Goal: Check status: Check status

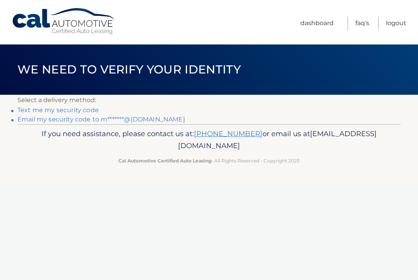
click at [49, 114] on link "Text me my security code" at bounding box center [57, 109] width 81 height 7
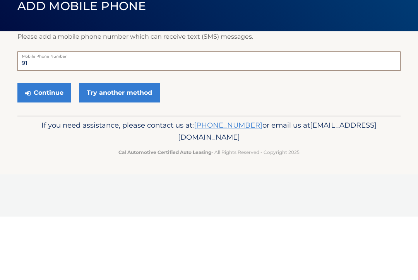
type input "9"
click at [111, 147] on link "Try another method" at bounding box center [119, 156] width 81 height 19
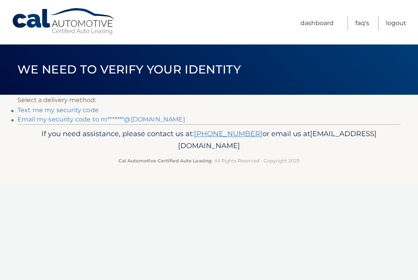
click at [47, 122] on link "Email my security code to m*******@[DOMAIN_NAME]" at bounding box center [100, 119] width 167 height 7
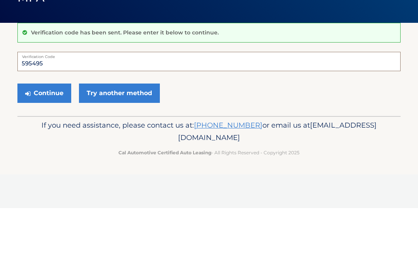
type input "595495"
click at [37, 155] on button "Continue" at bounding box center [44, 164] width 54 height 19
click at [29, 167] on icon "submit" at bounding box center [27, 165] width 5 height 6
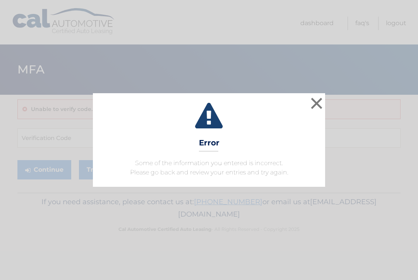
click at [314, 104] on button "×" at bounding box center [316, 102] width 15 height 15
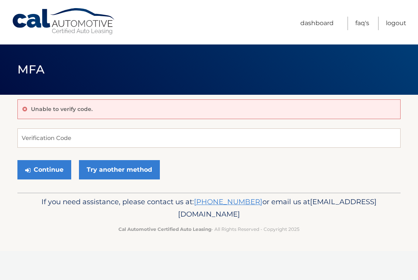
click at [31, 111] on p "Unable to verify code." at bounding box center [61, 109] width 61 height 7
click at [28, 133] on input "Verification Code" at bounding box center [208, 137] width 383 height 19
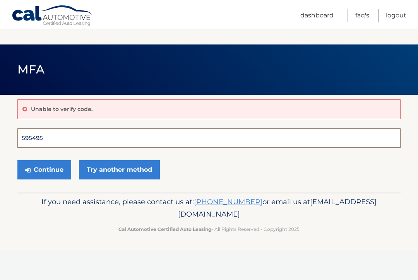
type input "595495"
click at [44, 169] on button "Continue" at bounding box center [44, 169] width 54 height 19
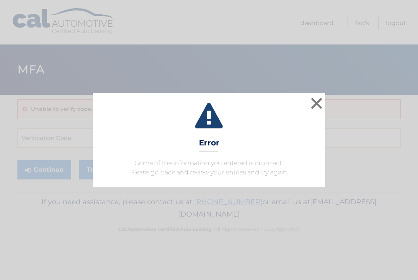
click at [319, 102] on button "×" at bounding box center [316, 102] width 15 height 15
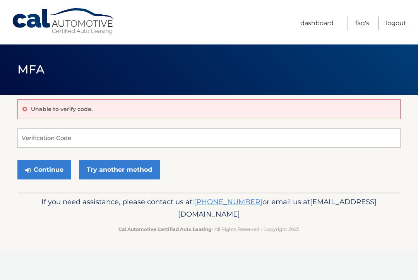
click at [24, 111] on icon at bounding box center [24, 108] width 5 height 5
click at [30, 109] on div "Unable to verify code." at bounding box center [208, 109] width 383 height 20
click at [22, 110] on div "Unable to verify code." at bounding box center [208, 109] width 383 height 20
click at [344, 147] on input "Verification Code" at bounding box center [208, 137] width 383 height 19
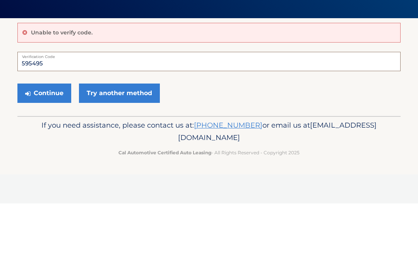
type input "595495"
click at [44, 160] on button "Continue" at bounding box center [44, 169] width 54 height 19
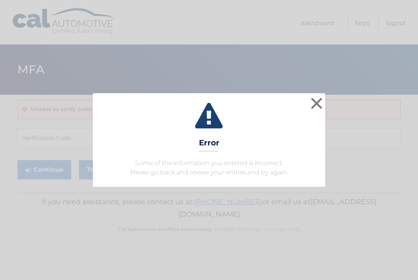
click at [323, 100] on button "×" at bounding box center [316, 102] width 15 height 15
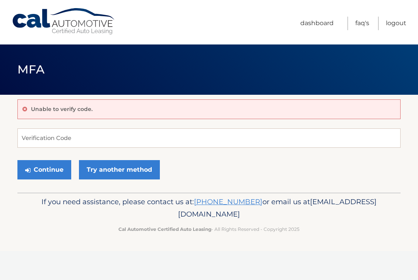
click at [43, 109] on p "Unable to verify code." at bounding box center [61, 109] width 61 height 7
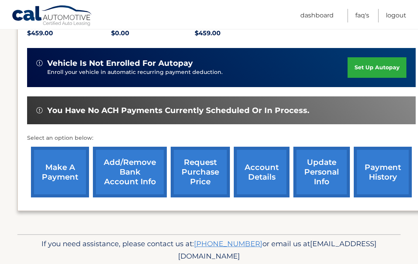
scroll to position [176, 0]
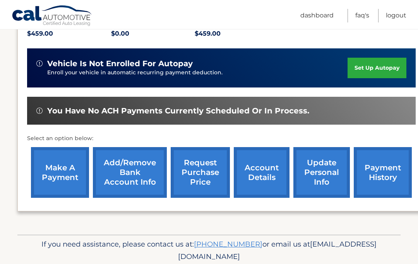
click at [385, 169] on link "payment history" at bounding box center [382, 172] width 58 height 51
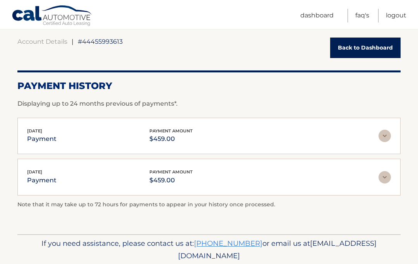
scroll to position [71, 0]
click at [373, 50] on link "Back to Dashboard" at bounding box center [365, 48] width 70 height 20
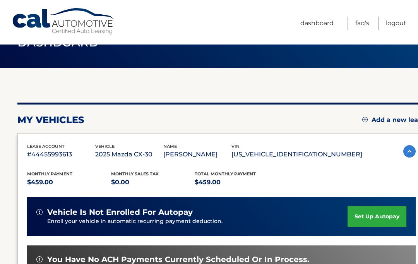
scroll to position [27, 0]
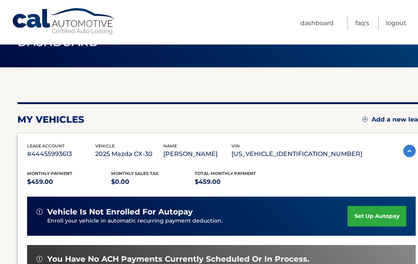
click at [406, 155] on img at bounding box center [409, 151] width 12 height 12
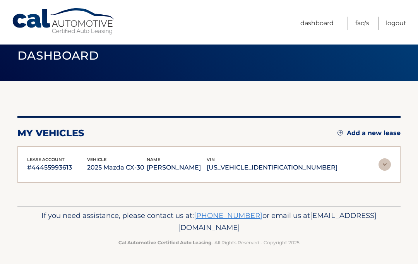
scroll to position [14, 0]
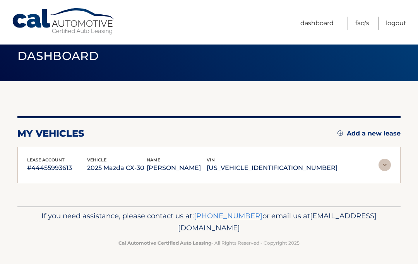
click at [315, 26] on link "Dashboard" at bounding box center [316, 24] width 33 height 14
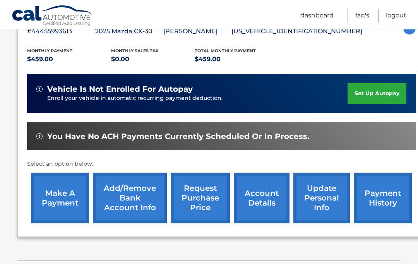
scroll to position [152, 0]
